Goal: Task Accomplishment & Management: Use online tool/utility

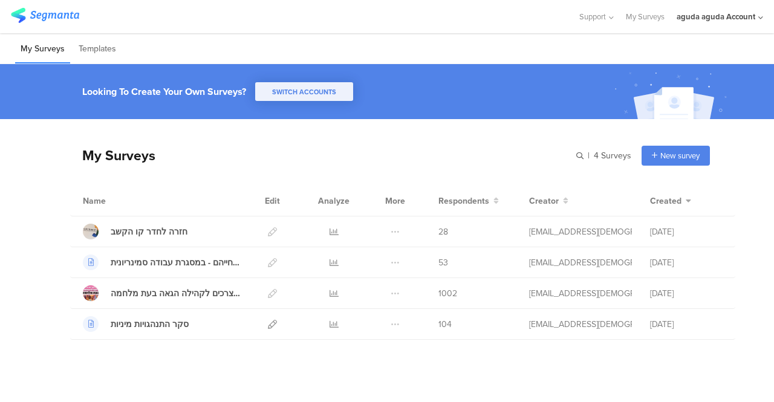
click at [688, 19] on div "aguda aguda Account" at bounding box center [716, 16] width 79 height 11
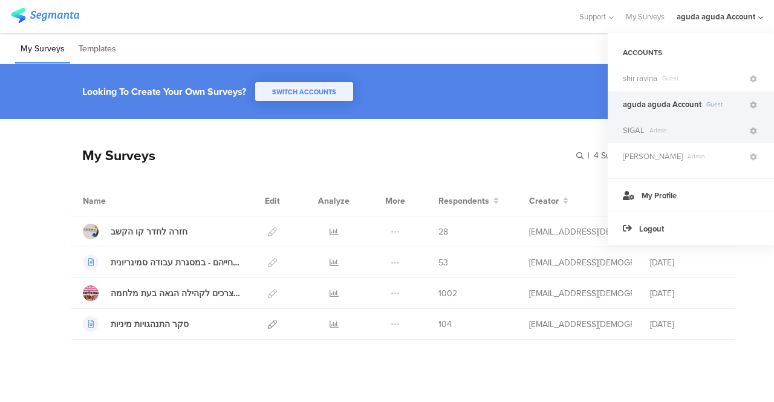
click at [630, 134] on span "SIGAL" at bounding box center [634, 130] width 22 height 11
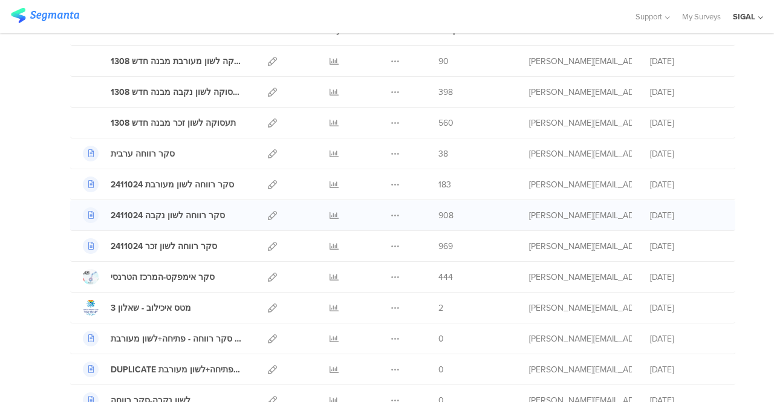
scroll to position [121, 0]
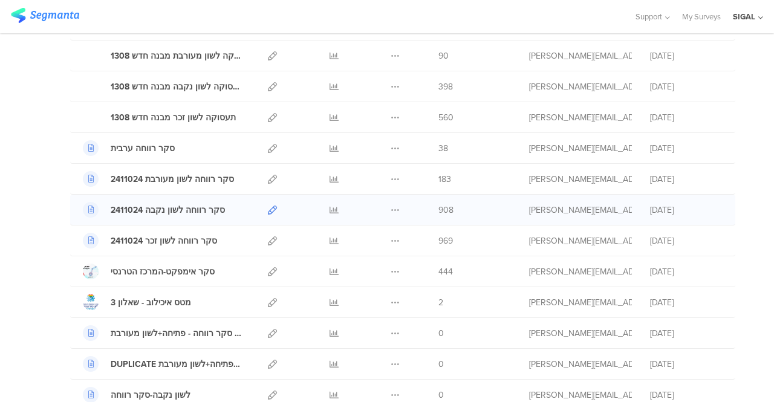
click at [268, 206] on icon at bounding box center [272, 210] width 9 height 9
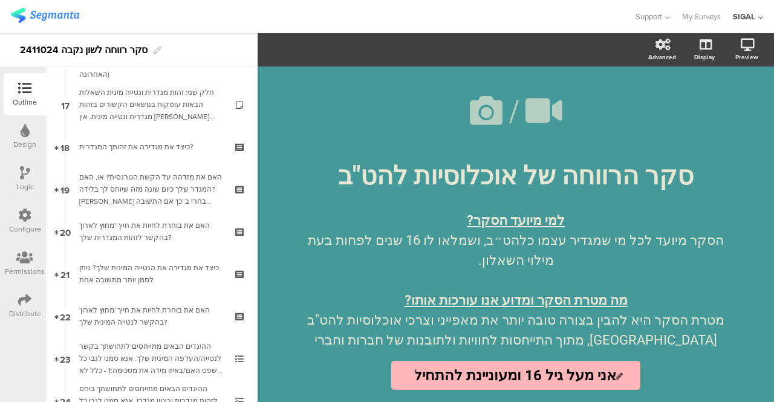
scroll to position [705, 0]
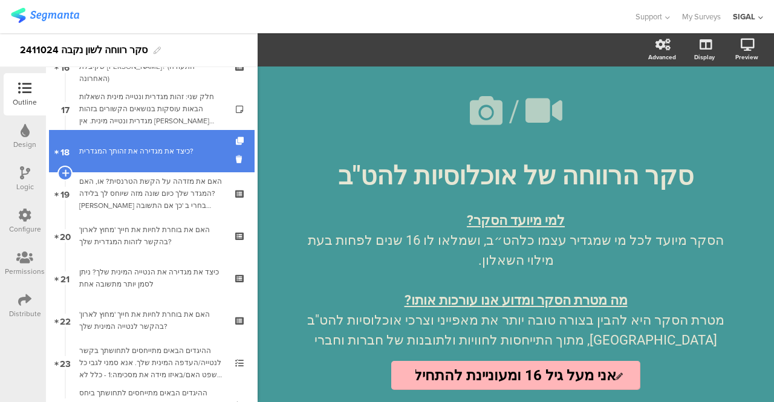
click at [104, 156] on div "כיצד את מגדירה את זהותך המגדרית?" at bounding box center [151, 151] width 145 height 12
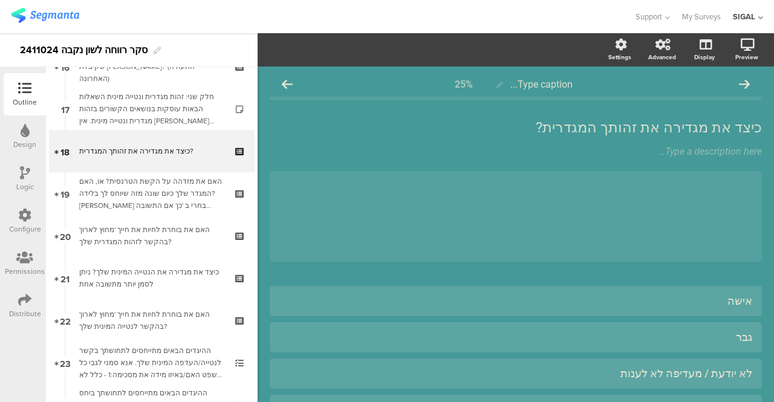
click at [13, 178] on div "Logic" at bounding box center [25, 179] width 42 height 42
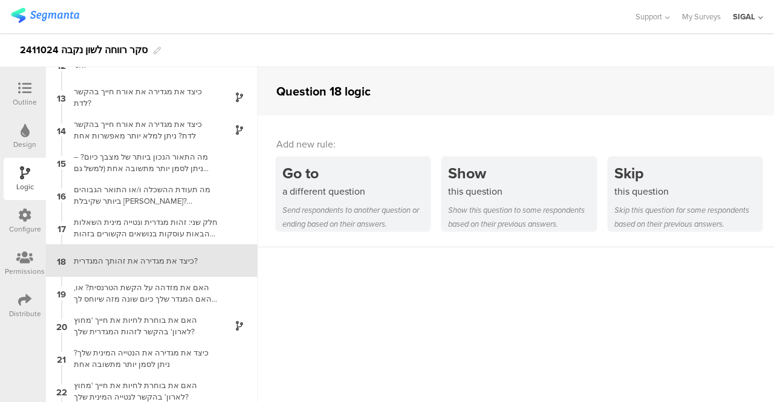
scroll to position [404, 0]
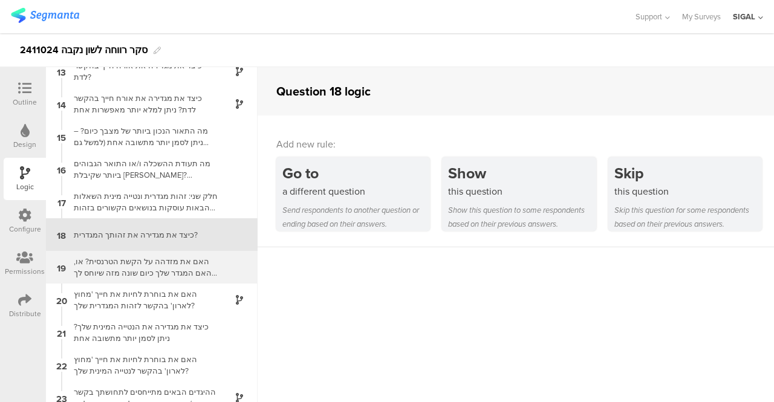
click at [161, 261] on div "האם את מזדהה על הקשת הטרנסית? או, האם המגדר שלך כיום שונה מזה שיוחס לך בלידה?אנ…" at bounding box center [142, 267] width 151 height 23
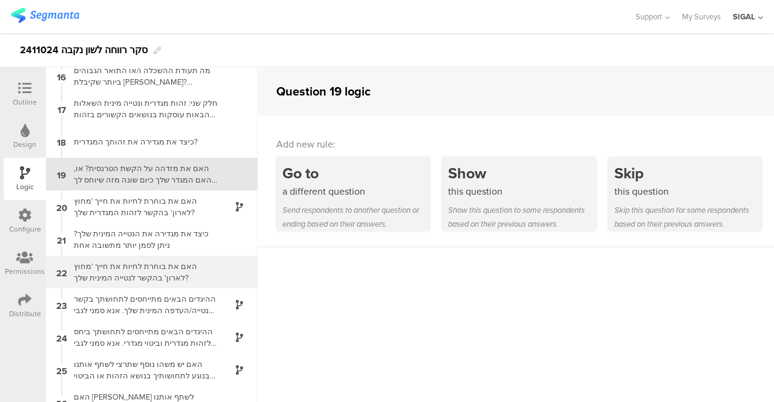
scroll to position [558, 0]
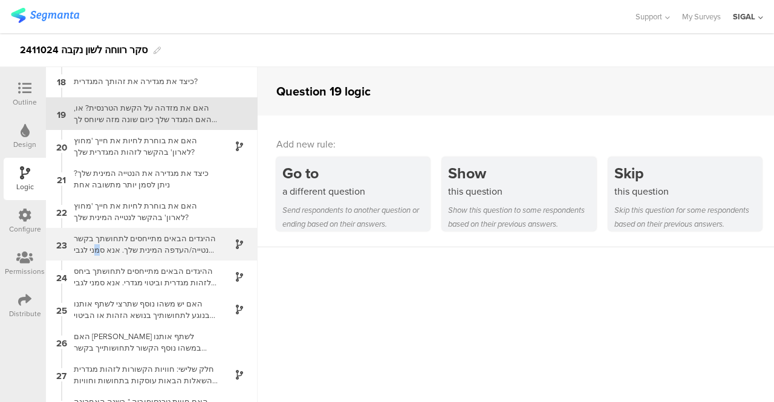
click at [96, 247] on div "ההיגדים הבאים מתייחסים לתחושתך בקשר לנטייה/העדפה המינית שלך. אנא סמני לגבי כל מ…" at bounding box center [142, 244] width 151 height 23
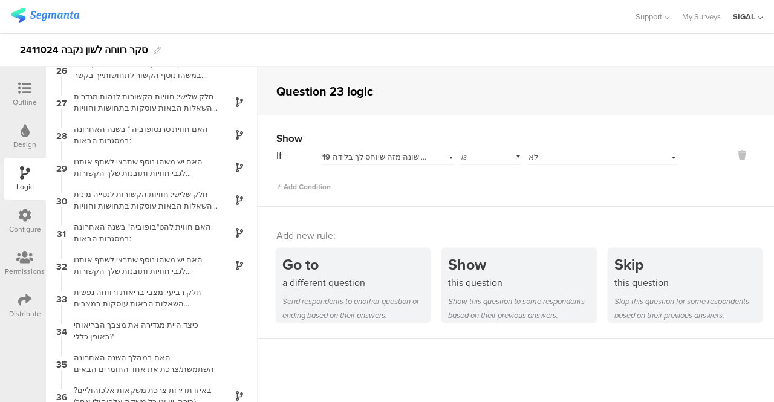
scroll to position [833, 0]
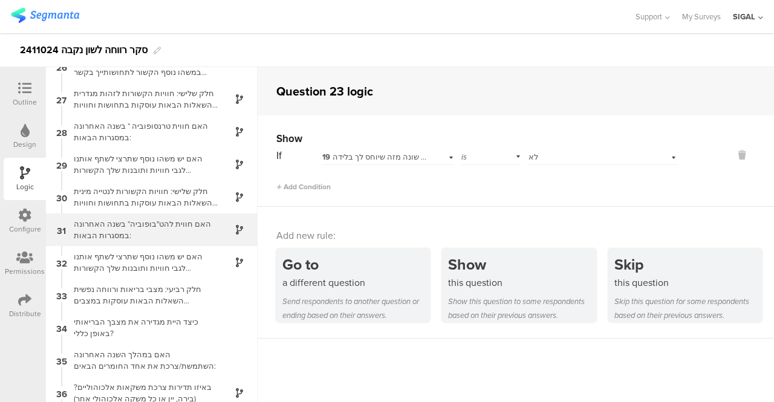
click at [150, 228] on div "האם חווית להט"בופוביה* בשנה האחרונה במסגרות הבאות:" at bounding box center [142, 229] width 151 height 23
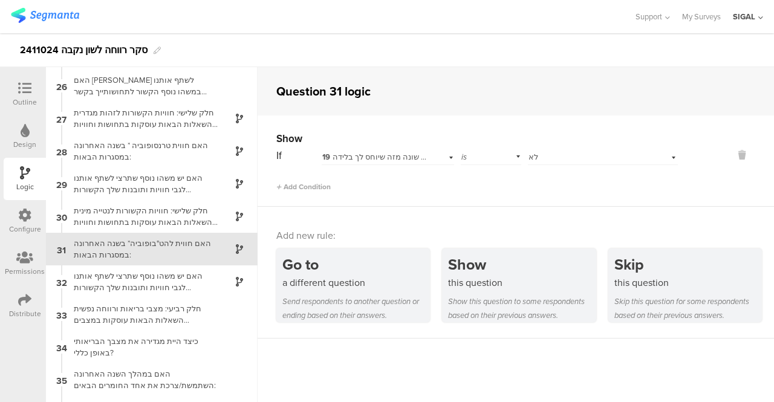
scroll to position [828, 0]
